Goal: Information Seeking & Learning: Understand process/instructions

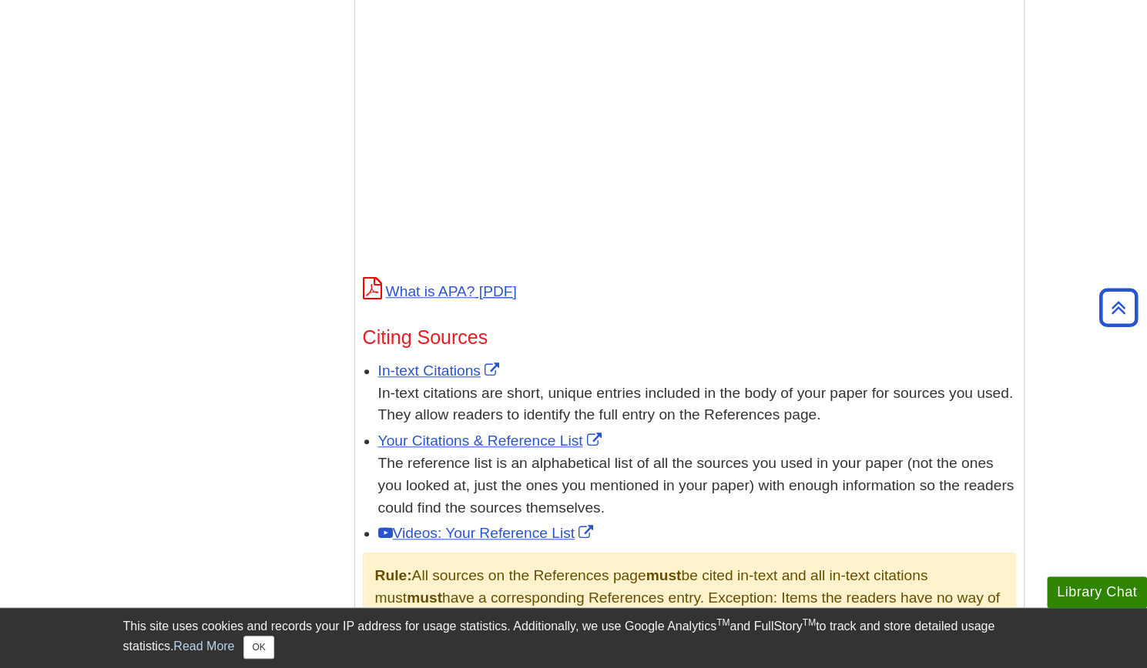
scroll to position [622, 0]
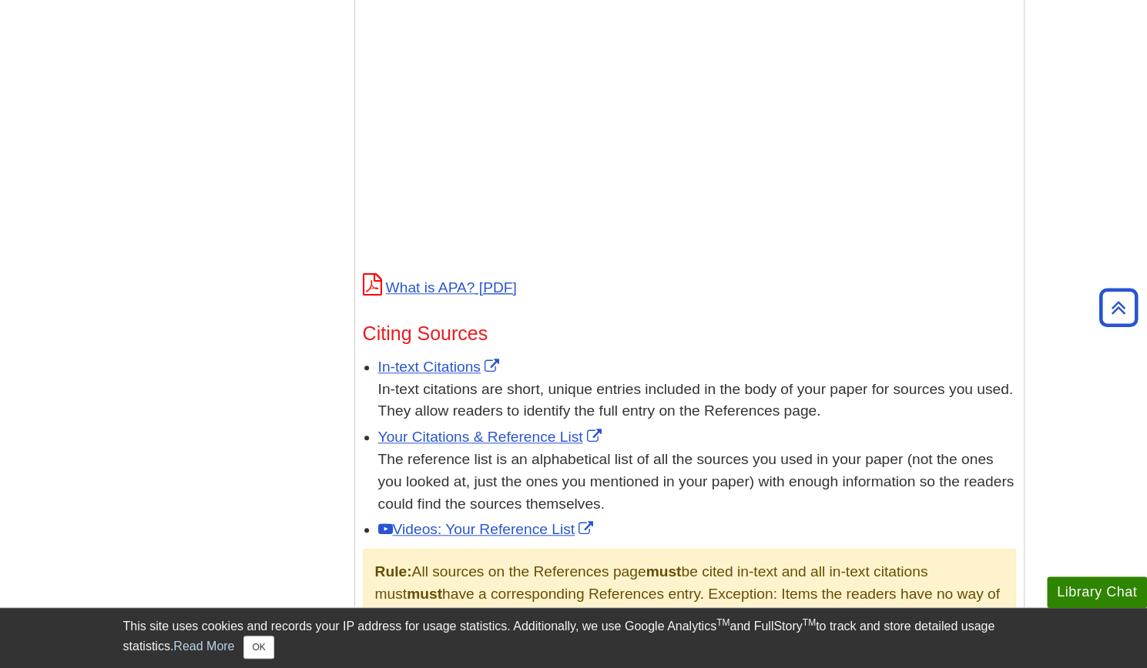
click at [283, 296] on div "Menu APA Home APA Home What is APA Style? Format Your Paper Commonly Used Sourc…" at bounding box center [574, 286] width 924 height 1394
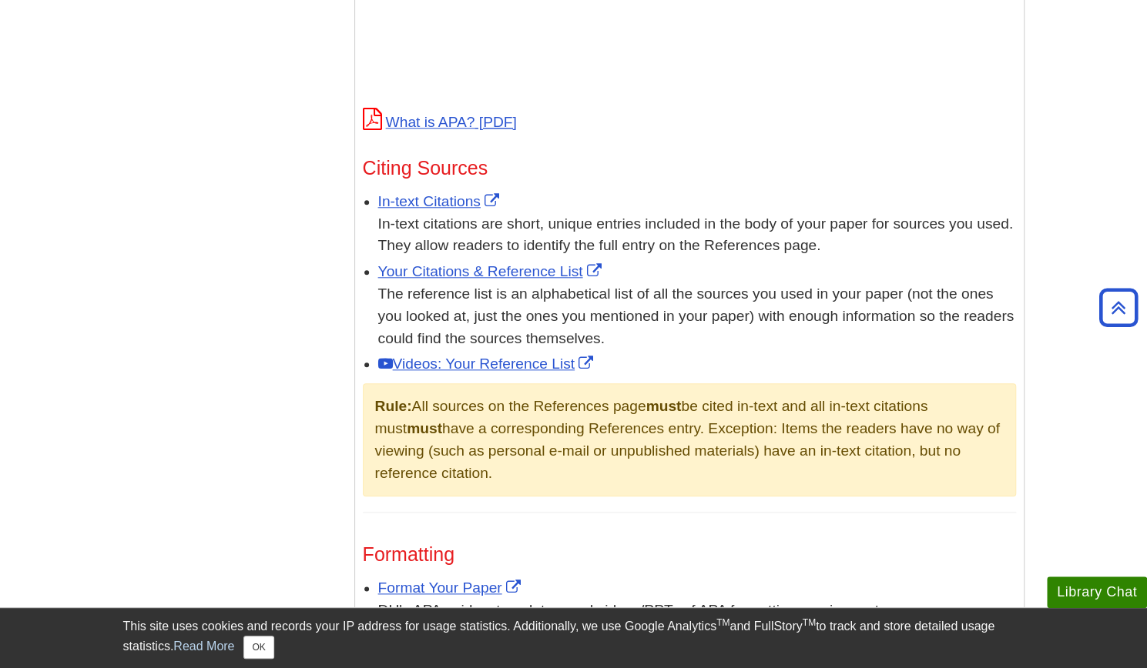
scroll to position [801, 0]
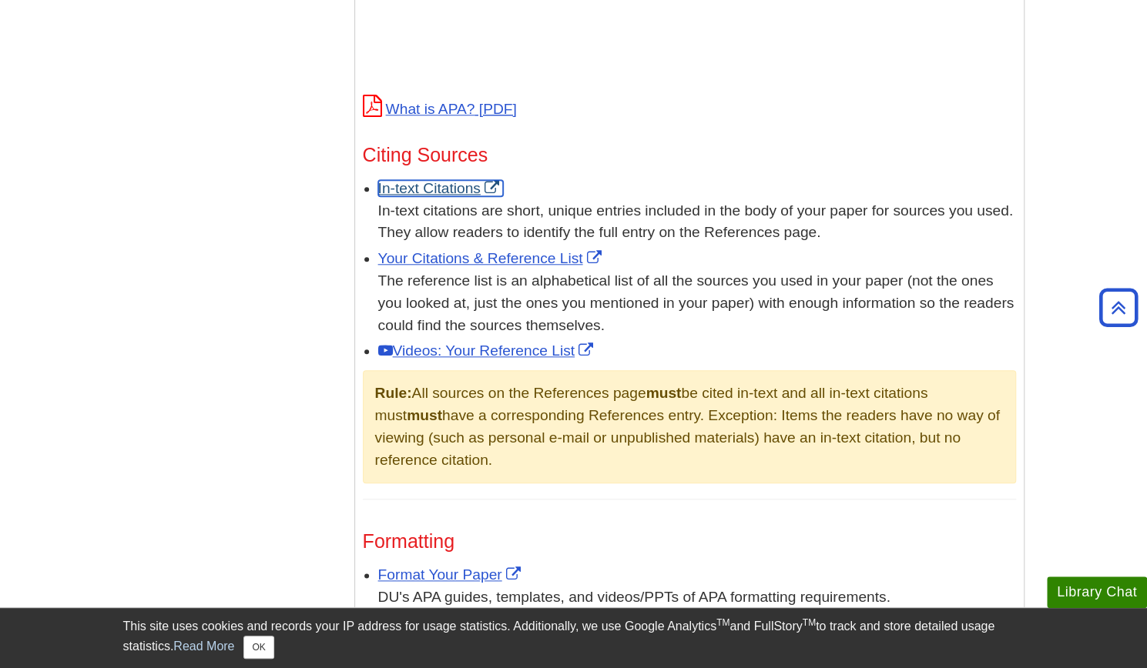
click at [446, 192] on link "In-text Citations" at bounding box center [440, 188] width 125 height 16
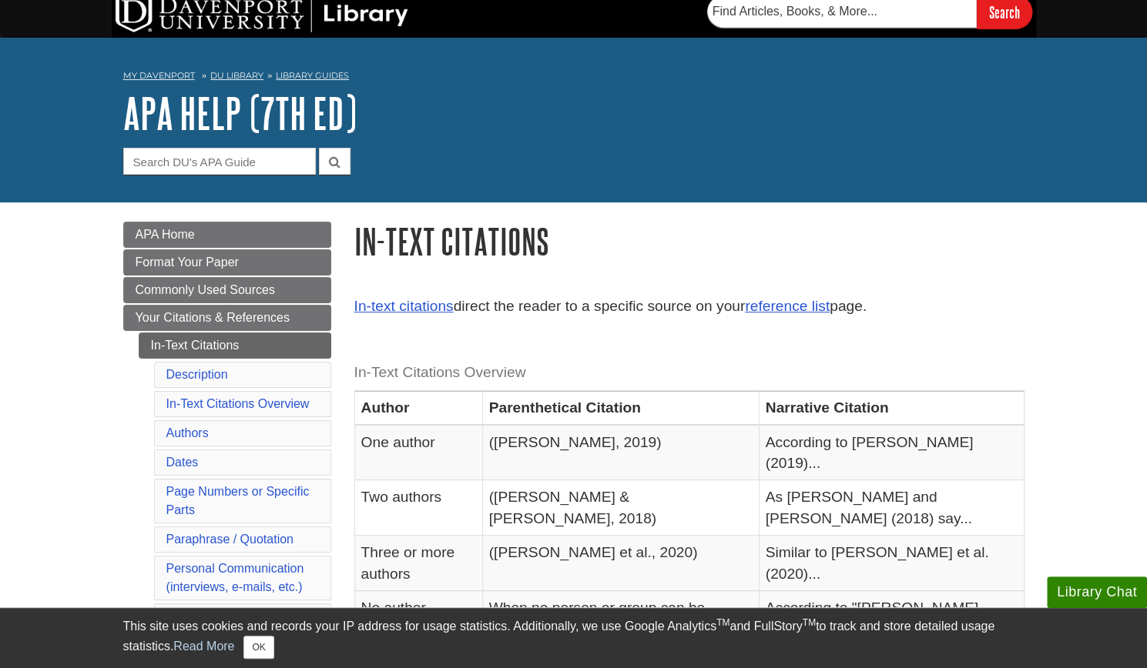
scroll to position [8, 0]
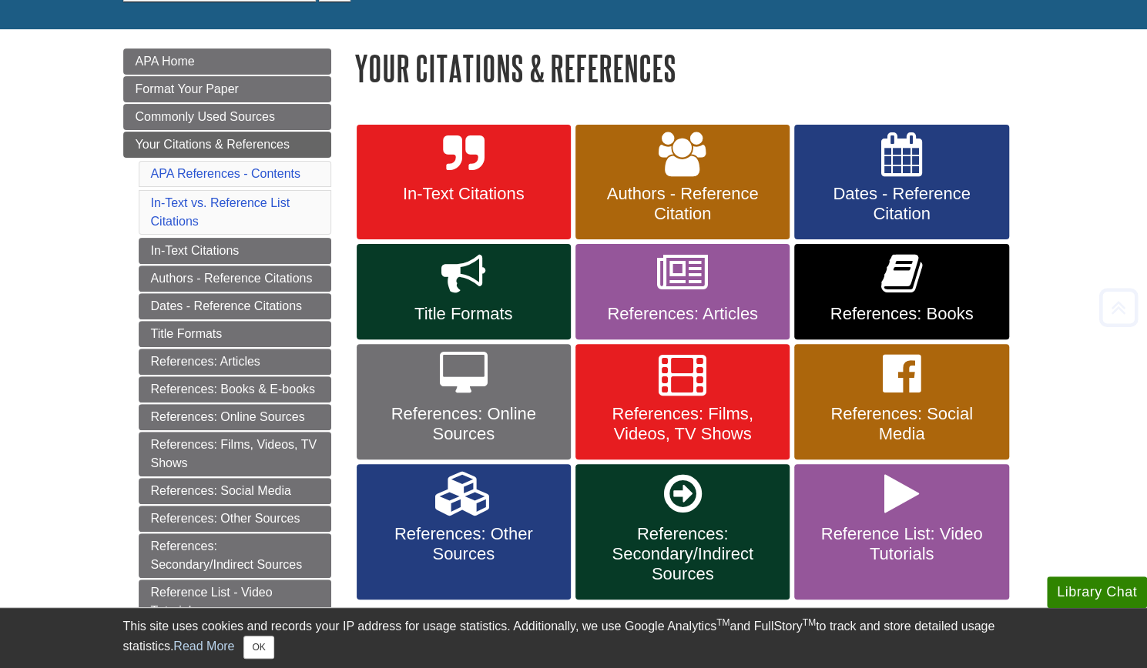
scroll to position [207, 0]
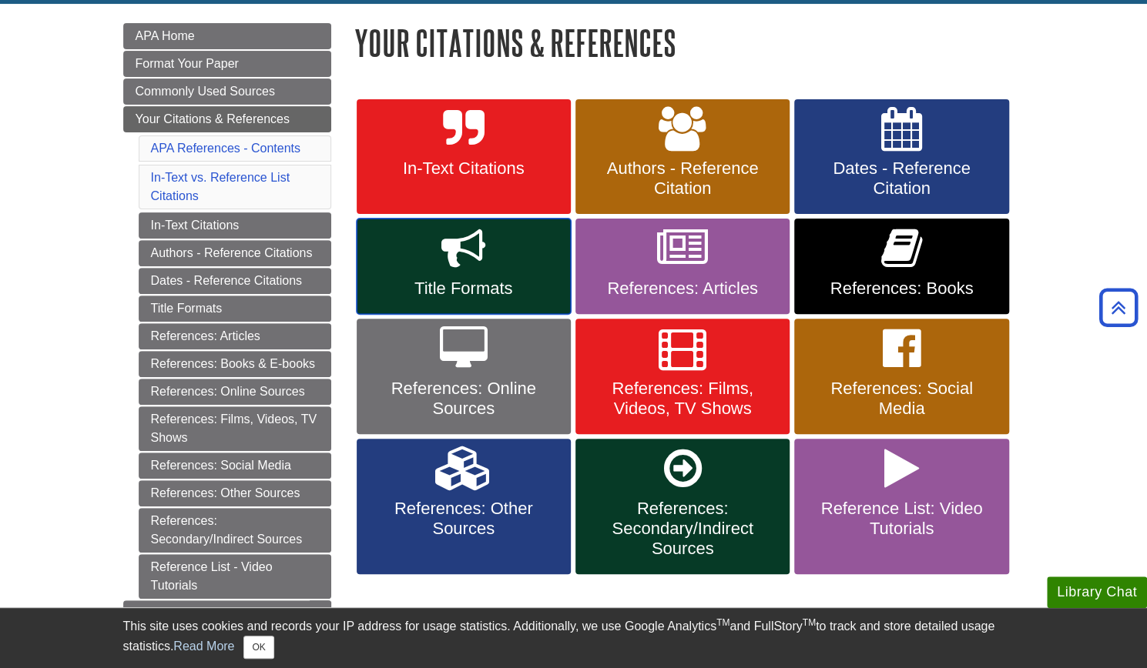
click at [454, 261] on icon at bounding box center [463, 248] width 45 height 45
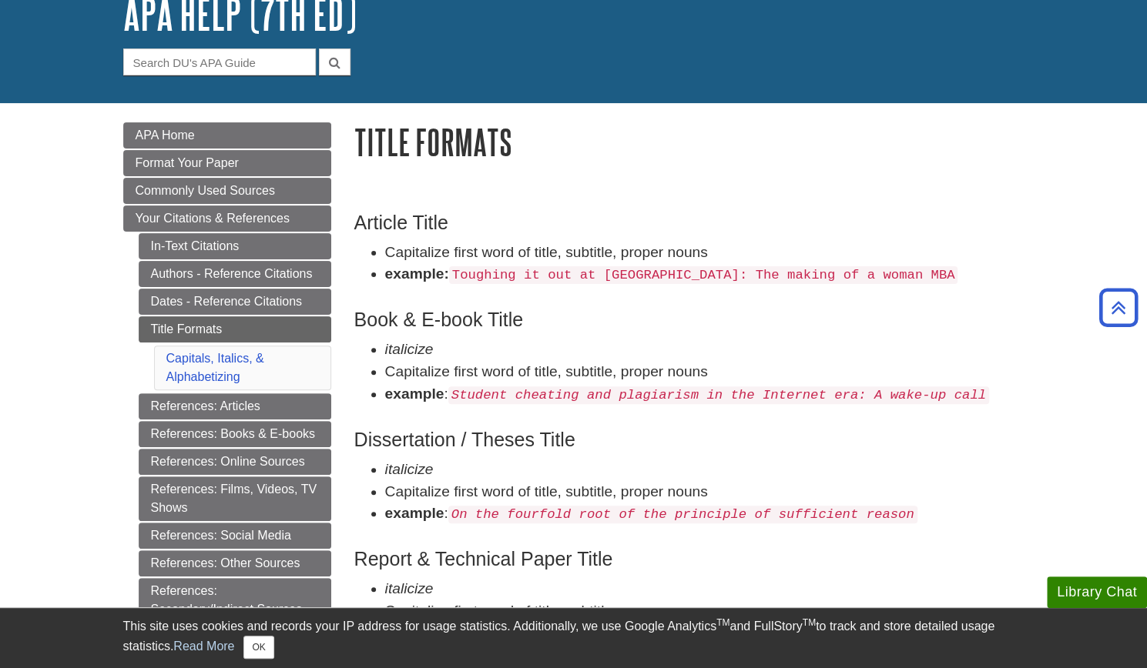
scroll to position [107, 0]
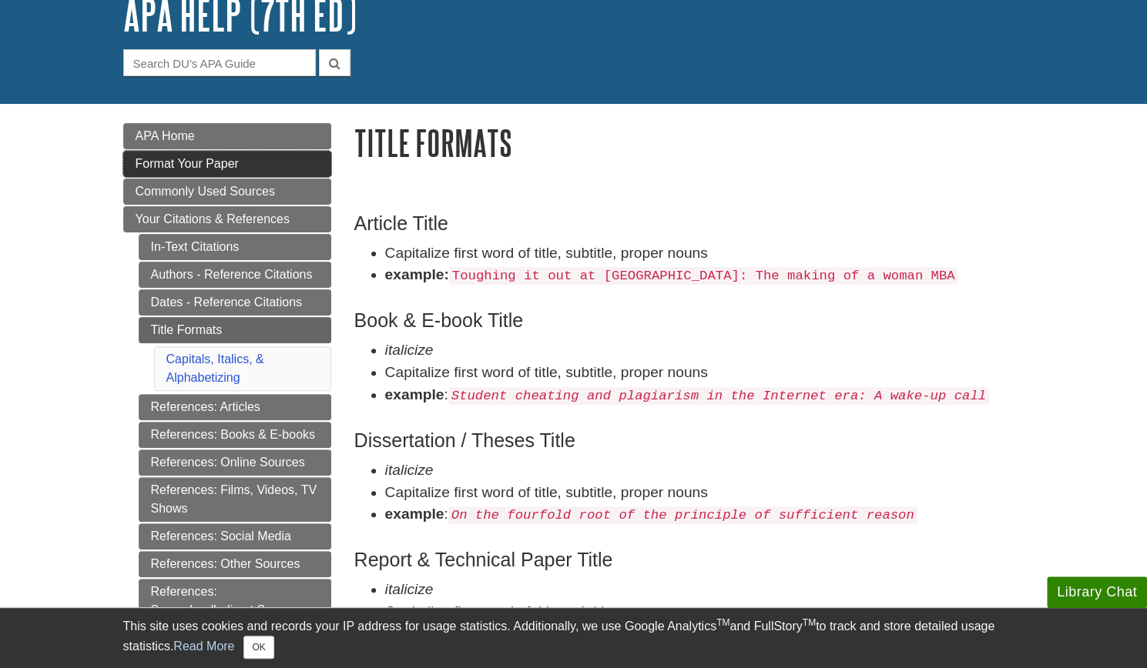
click at [192, 157] on span "Format Your Paper" at bounding box center [187, 163] width 103 height 13
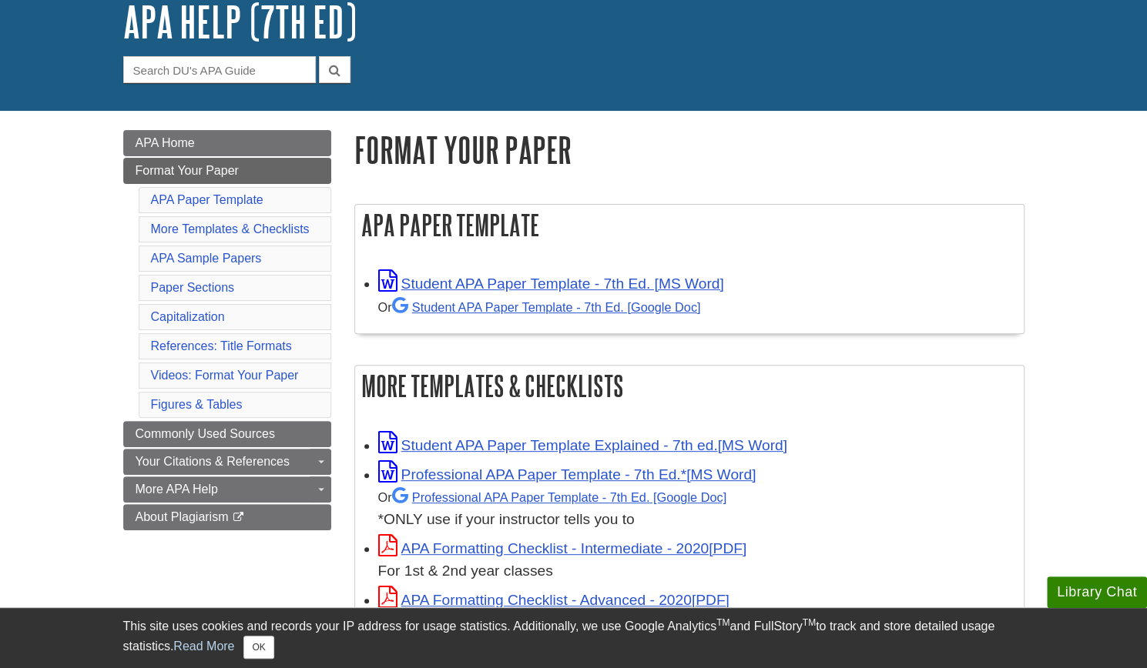
scroll to position [103, 0]
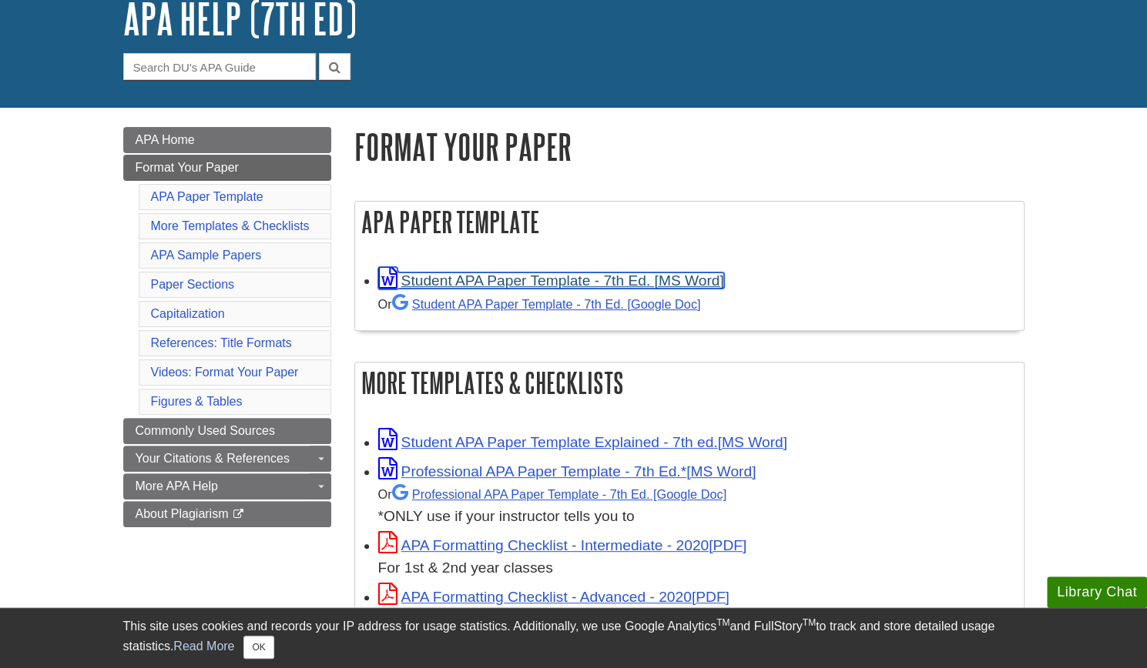
click at [642, 277] on link "Student APA Paper Template - 7th Ed. [MS Word]" at bounding box center [551, 281] width 346 height 16
